Goal: Information Seeking & Learning: Learn about a topic

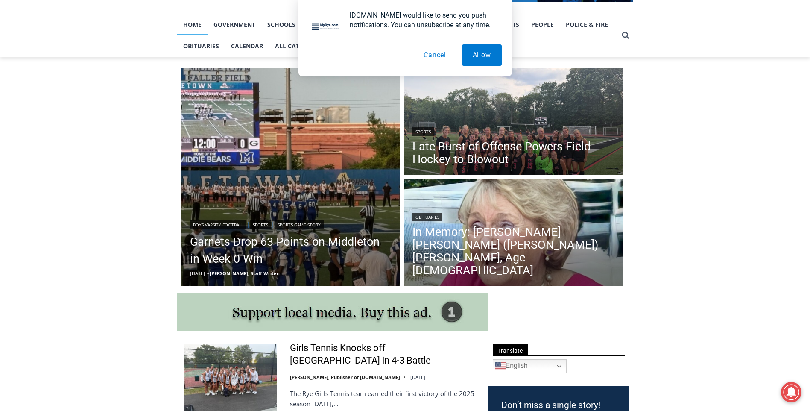
scroll to position [171, 0]
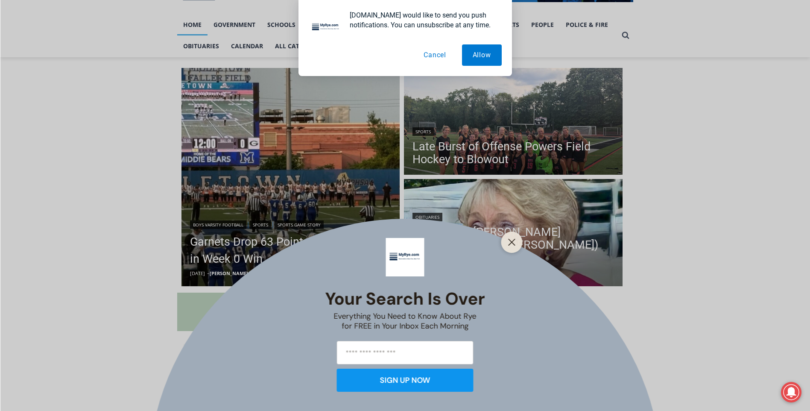
click at [441, 54] on button "Cancel" at bounding box center [435, 54] width 44 height 21
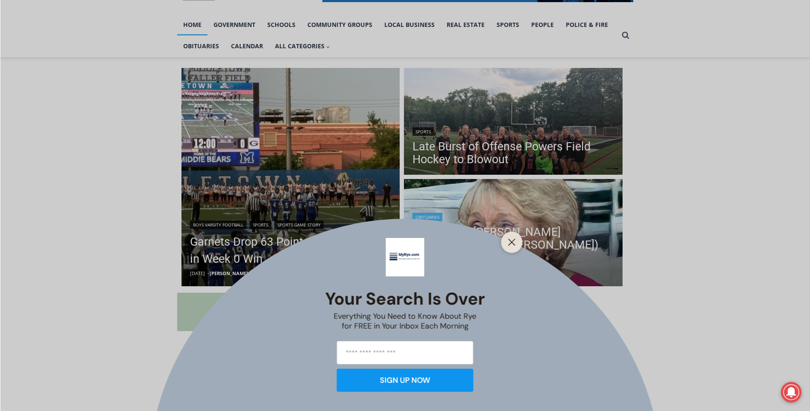
click at [511, 244] on line "Close" at bounding box center [511, 242] width 6 height 6
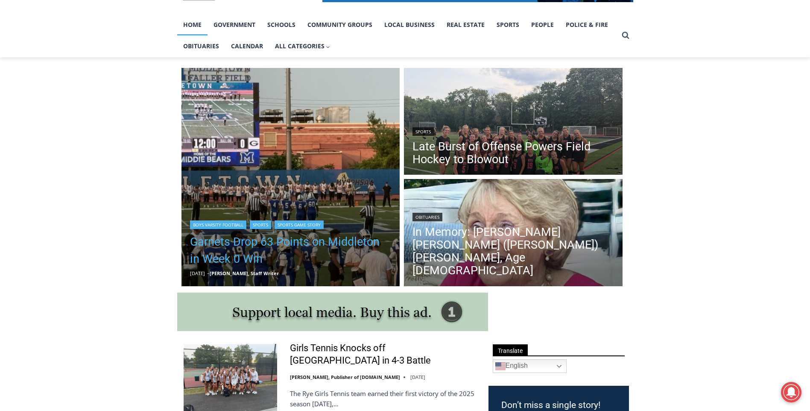
click at [282, 246] on link "Garnets Drop 63 Points on Middleton in Week 0 Win" at bounding box center [291, 250] width 202 height 34
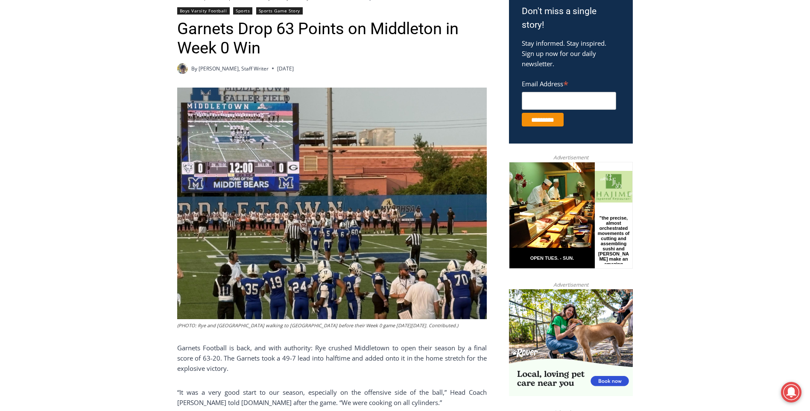
scroll to position [282, 0]
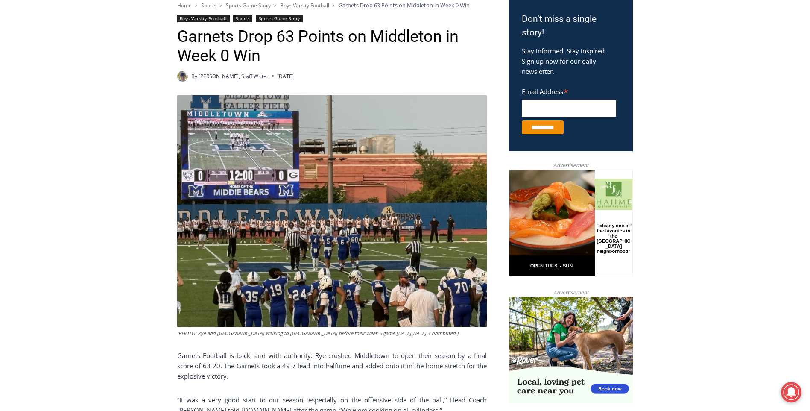
click at [607, 197] on div at bounding box center [614, 193] width 38 height 49
click at [571, 205] on img at bounding box center [551, 211] width 191 height 85
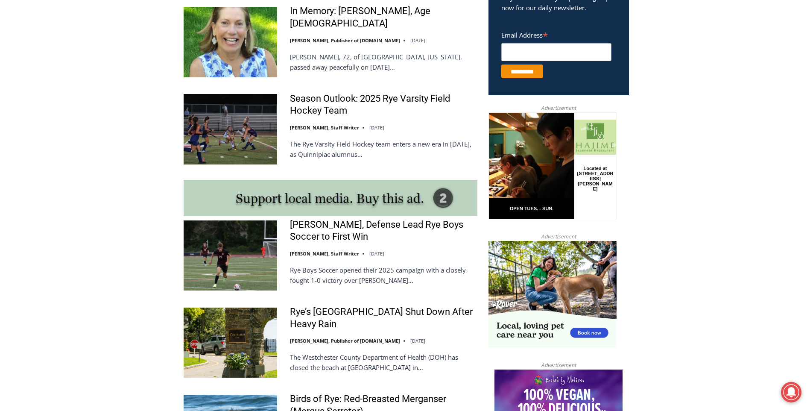
scroll to position [598, 0]
